Goal: Find specific page/section: Find specific page/section

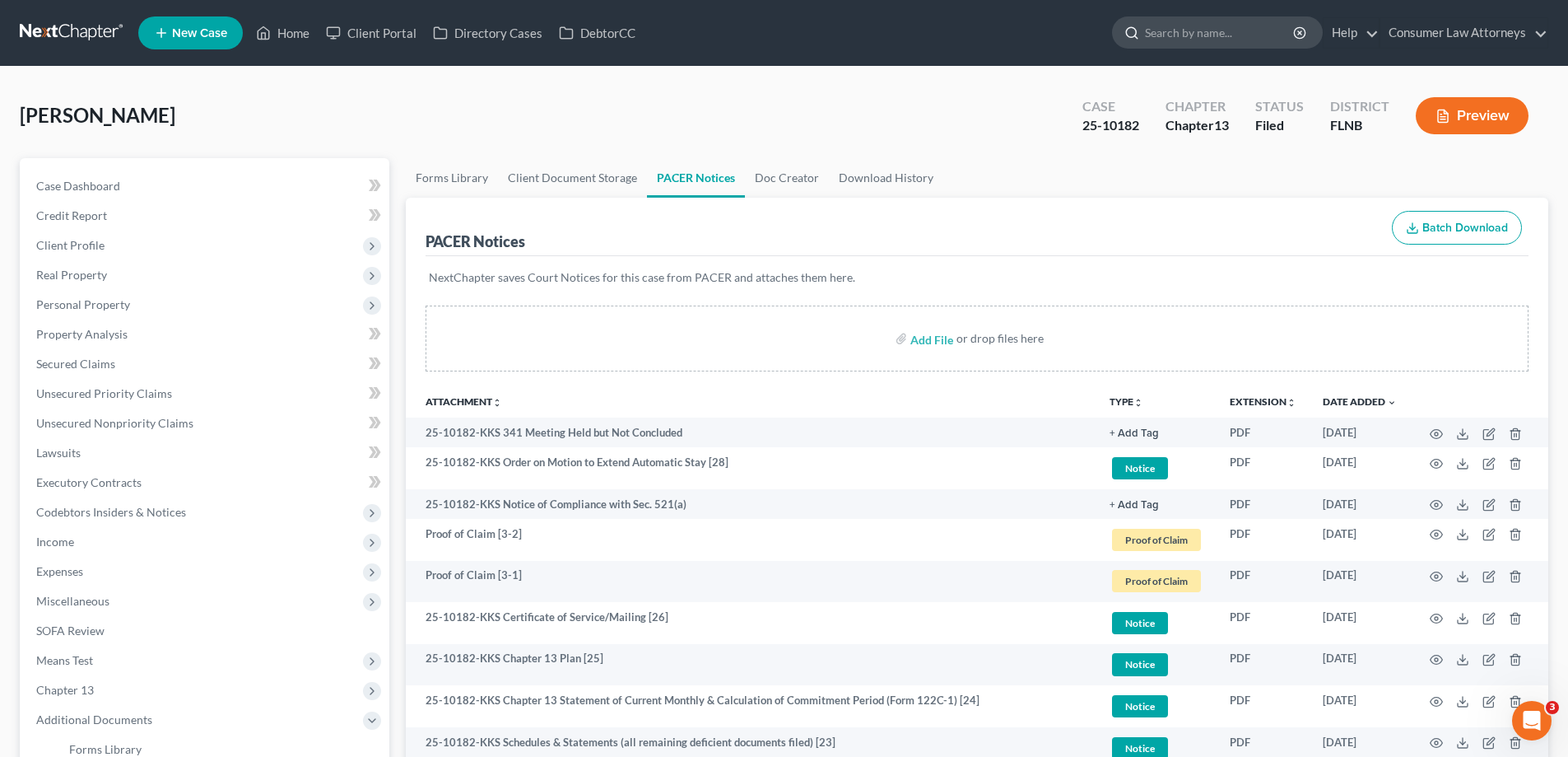
click at [1162, 28] on input "search" at bounding box center [1220, 33] width 151 height 30
type input "pianta"
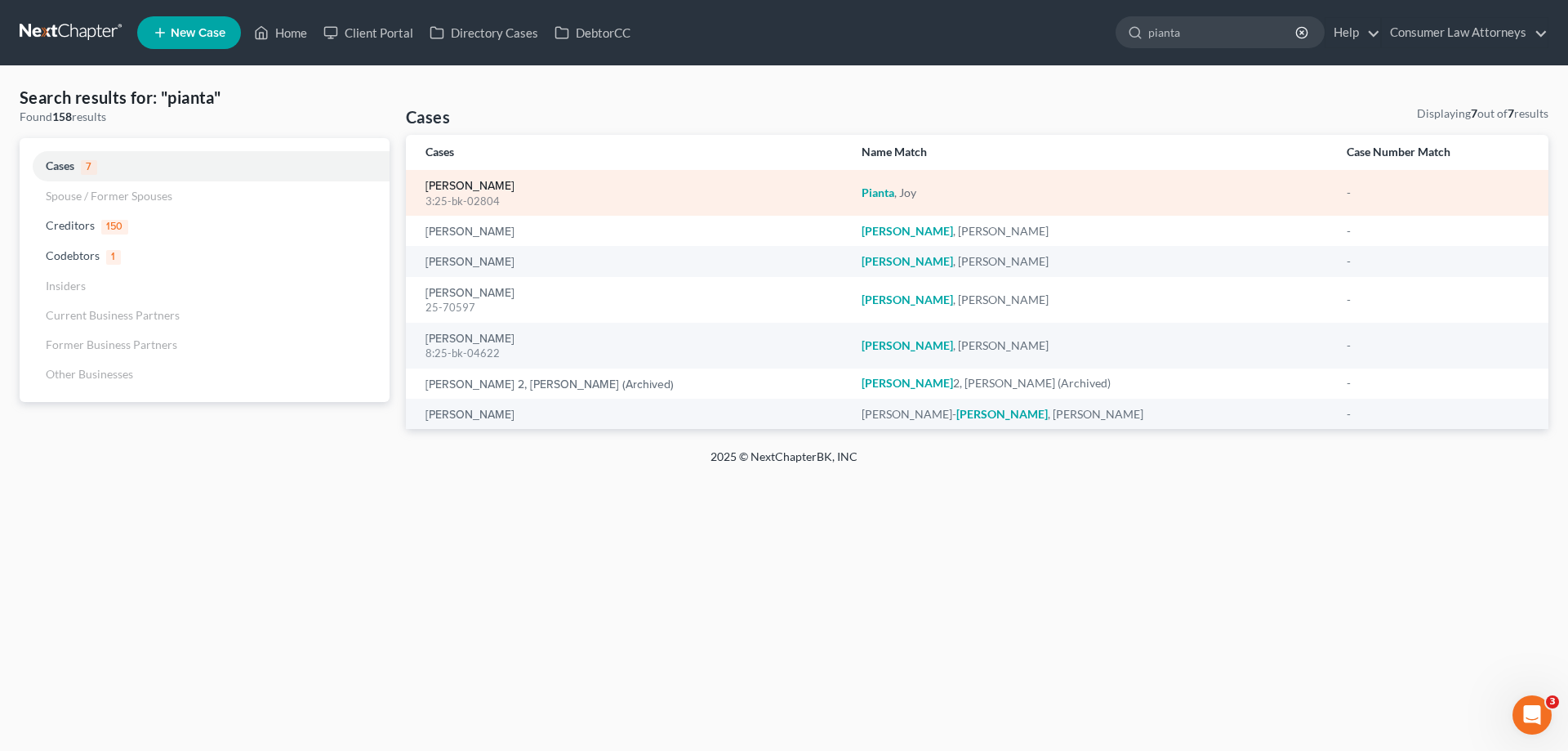
click at [463, 186] on link "Pianta, Joy" at bounding box center [470, 186] width 89 height 12
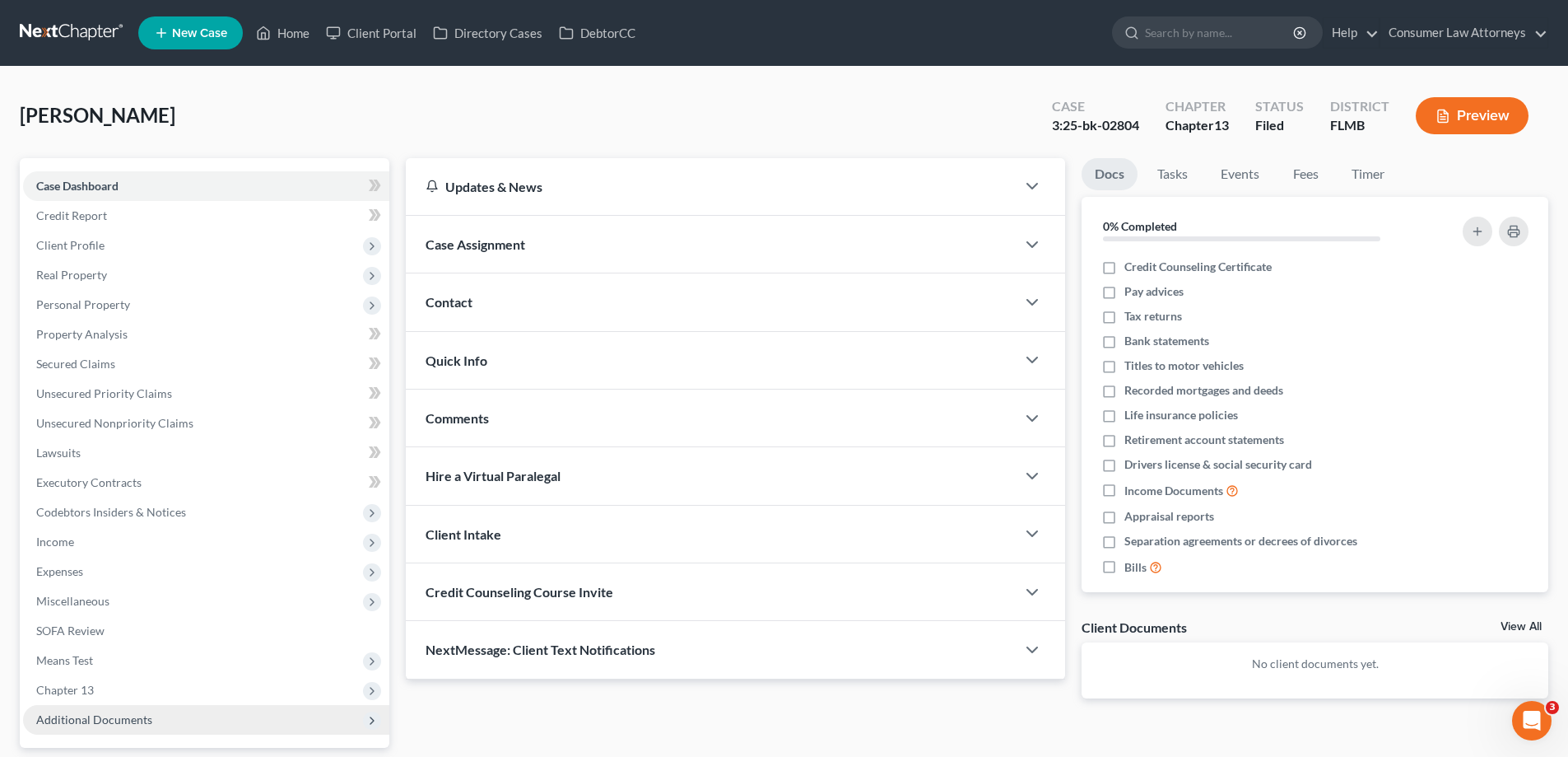
click at [176, 717] on span "Additional Documents" at bounding box center [206, 719] width 367 height 30
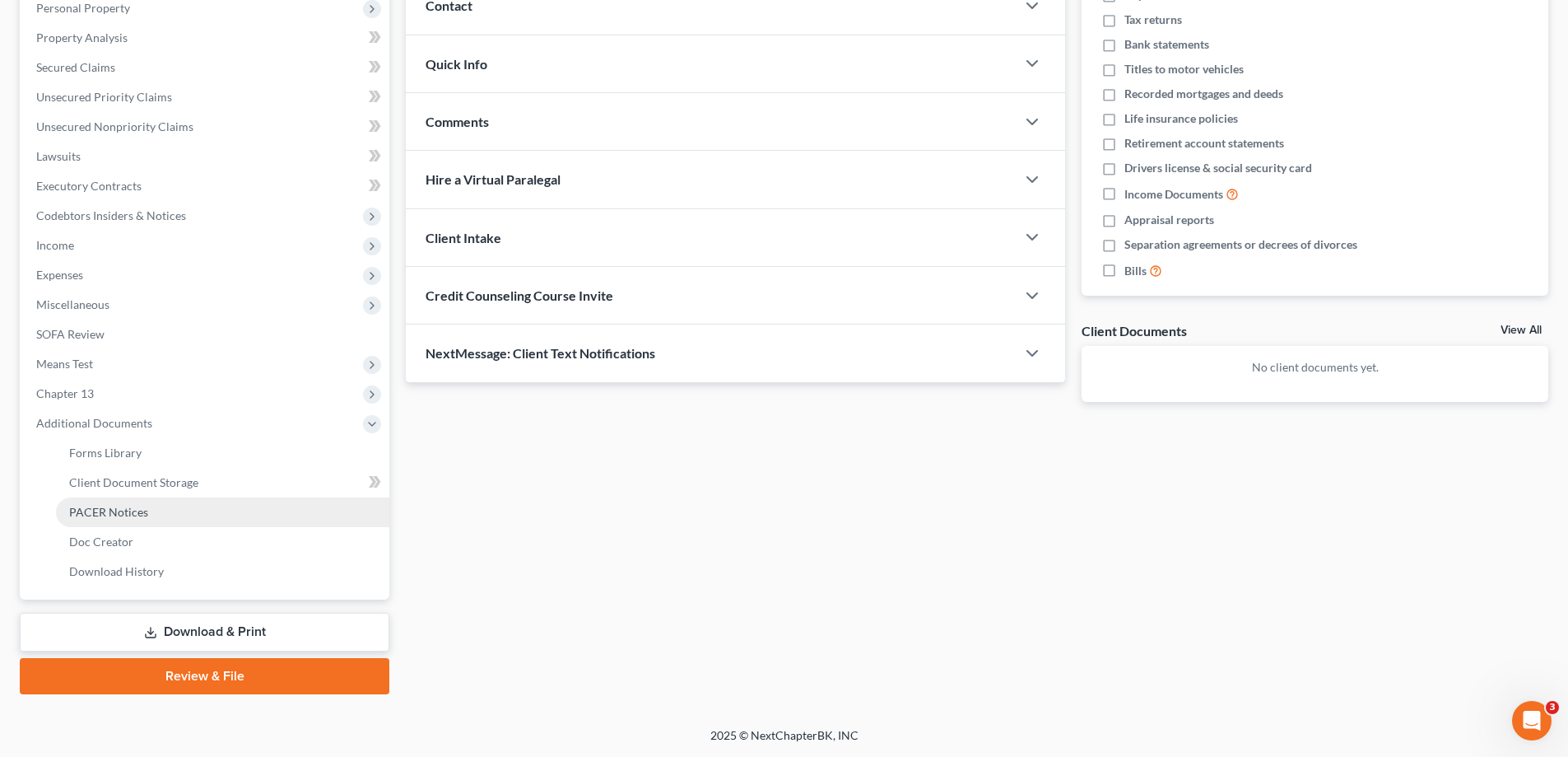
click at [118, 502] on link "PACER Notices" at bounding box center [222, 512] width 334 height 30
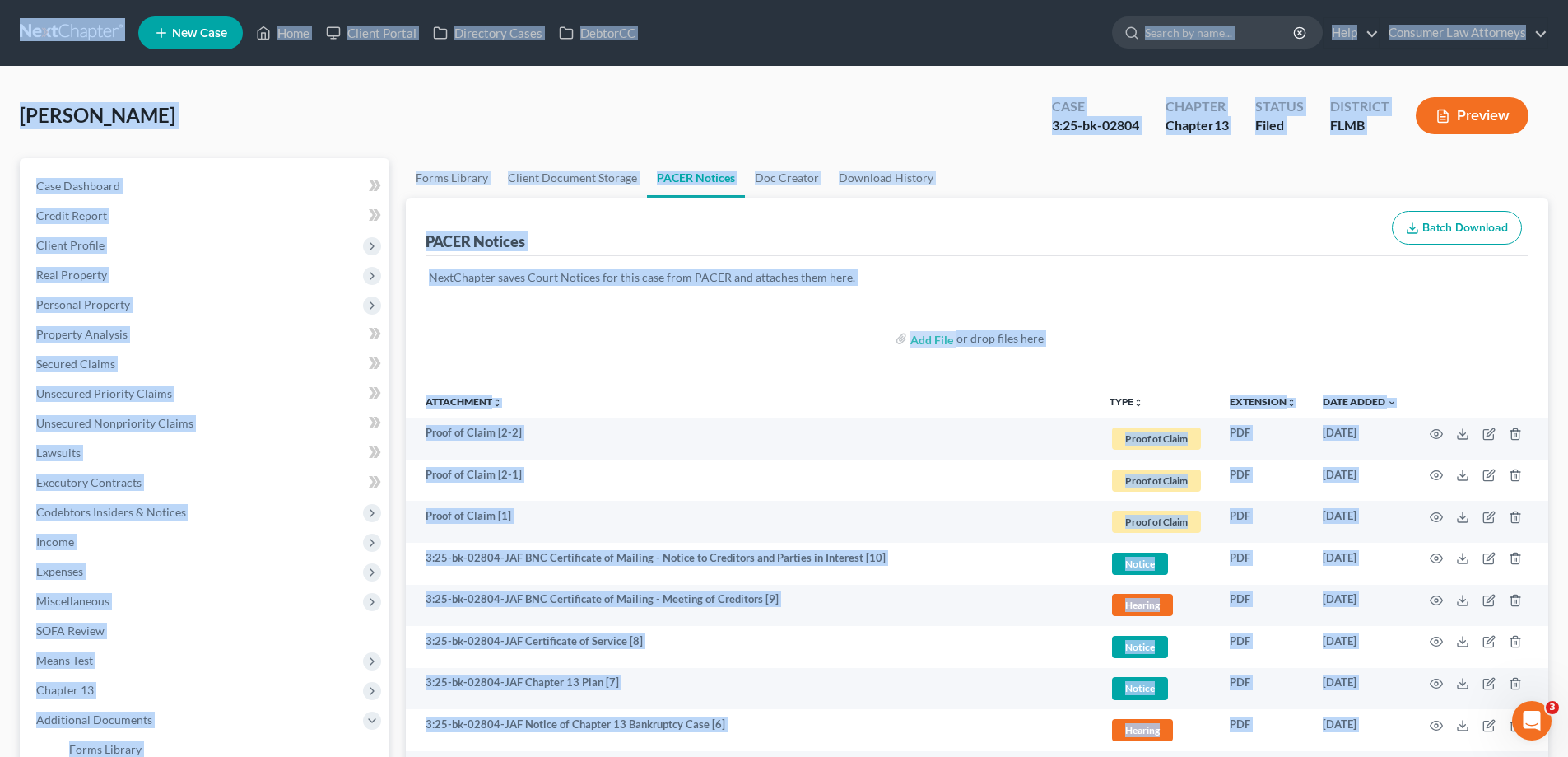
drag, startPoint x: 927, startPoint y: 740, endPoint x: 40, endPoint y: 33, distance: 1134.3
click at [40, 33] on div "Home New Case Client Portal Directory Cases DebtorCC Consumer Law Attorneys yki…" at bounding box center [784, 538] width 1568 height 1076
click at [840, 92] on div "Pianta, Joy Upgraded Case 3:25-bk-02804 Chapter Chapter 13 Status Filed Distric…" at bounding box center [784, 122] width 1528 height 72
click at [964, 228] on div "PACER Notices Batch Download" at bounding box center [977, 227] width 1103 height 59
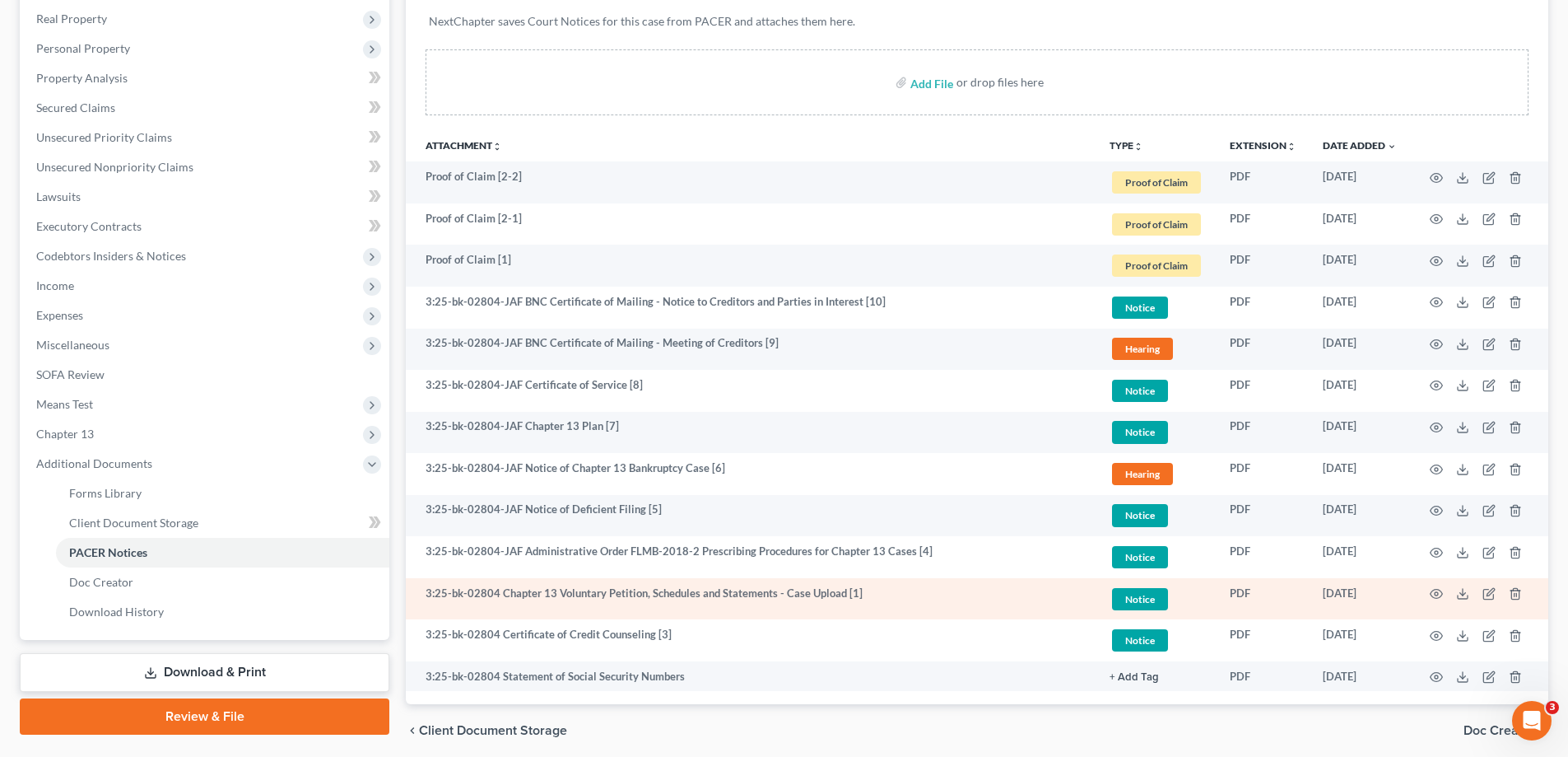
scroll to position [319, 0]
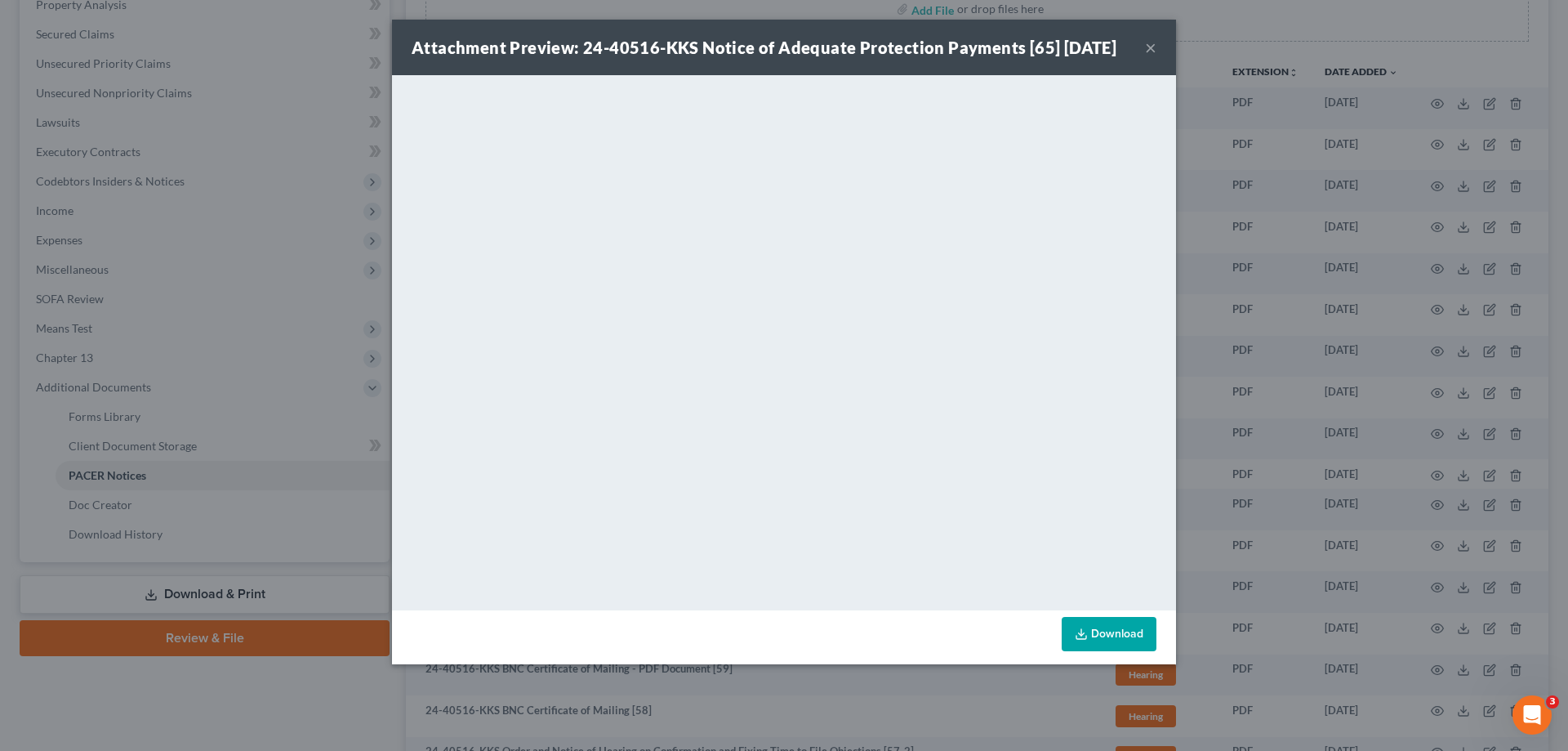
scroll to position [327, 0]
